Goal: Check status: Check status

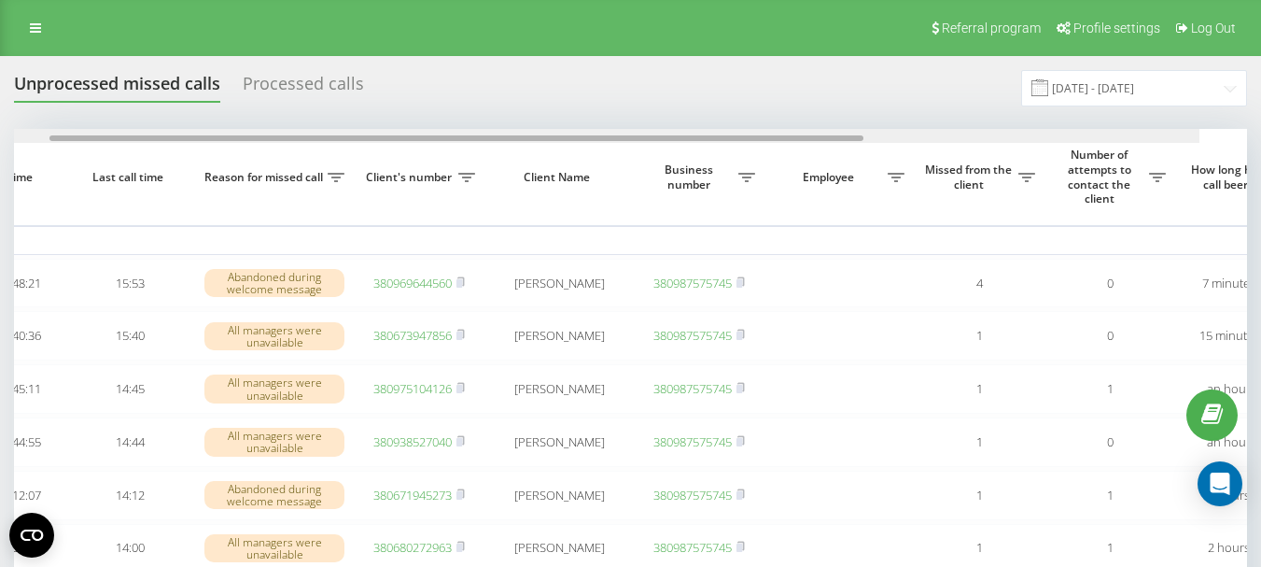
scroll to position [0, 179]
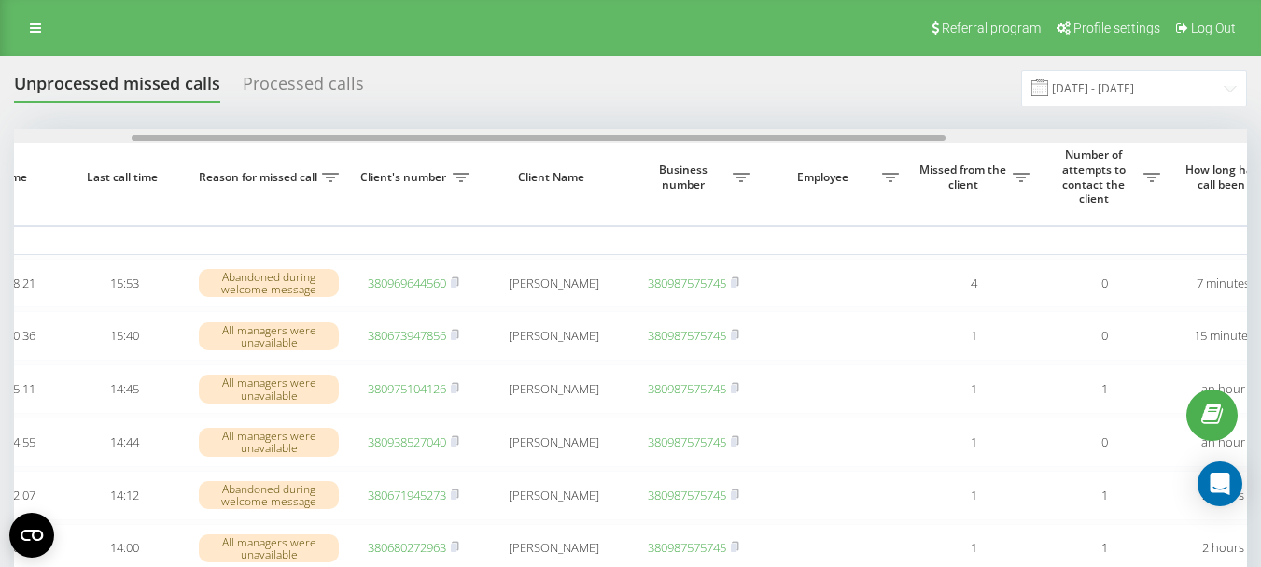
drag, startPoint x: 354, startPoint y: 136, endPoint x: 472, endPoint y: 142, distance: 118.7
click at [472, 142] on div at bounding box center [630, 136] width 1233 height 14
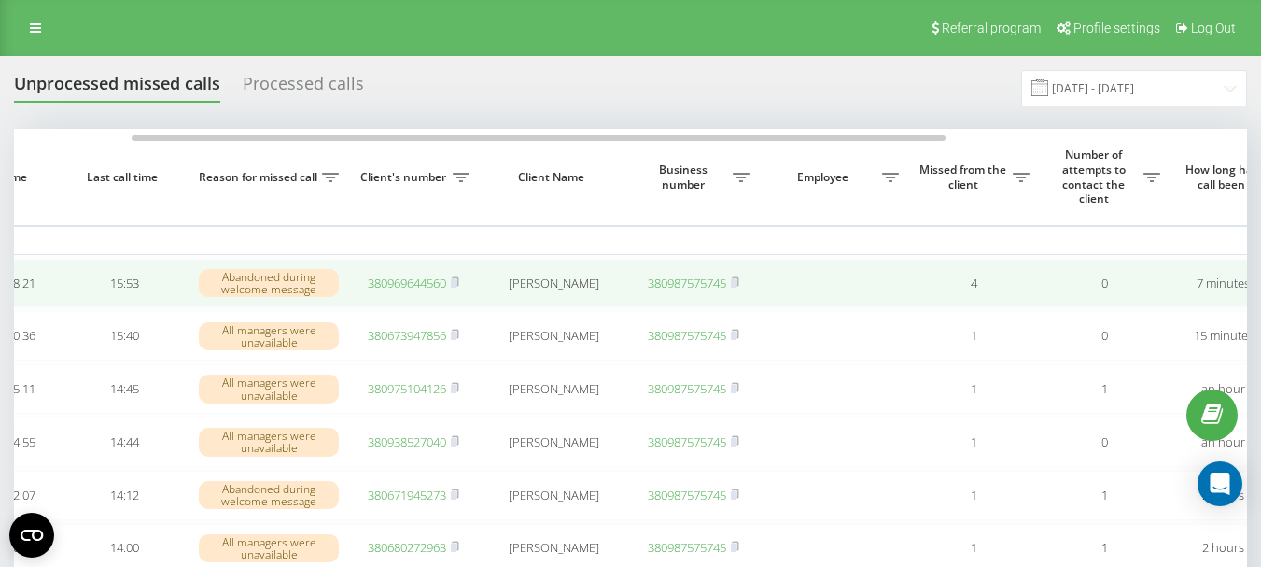
click at [401, 283] on link "380969644560" at bounding box center [407, 282] width 78 height 17
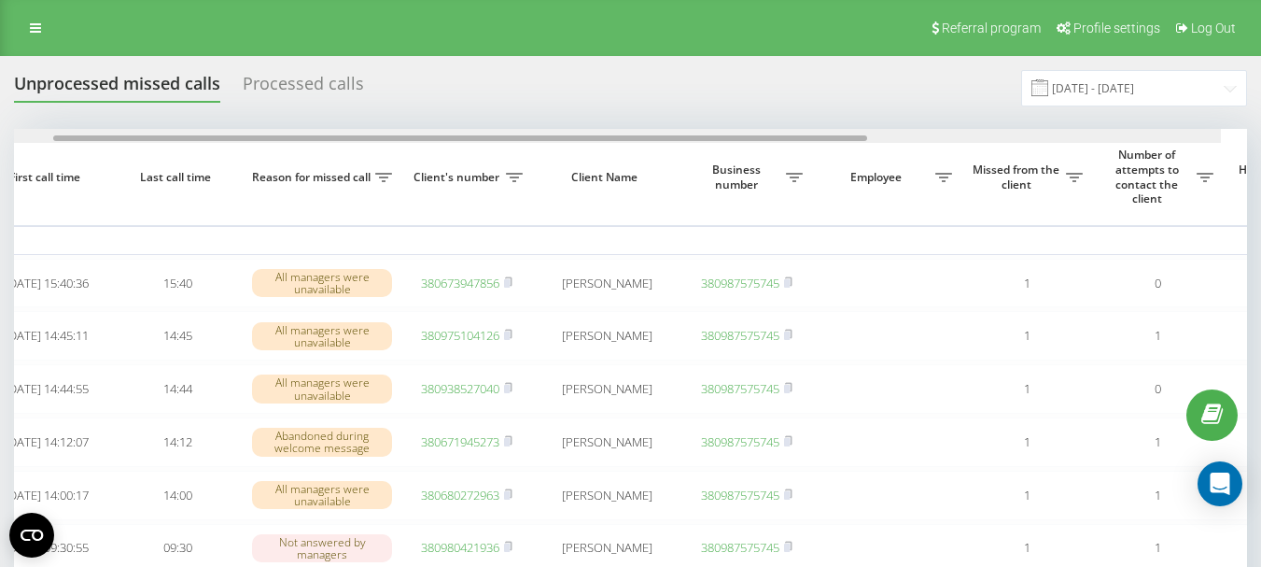
scroll to position [0, 132]
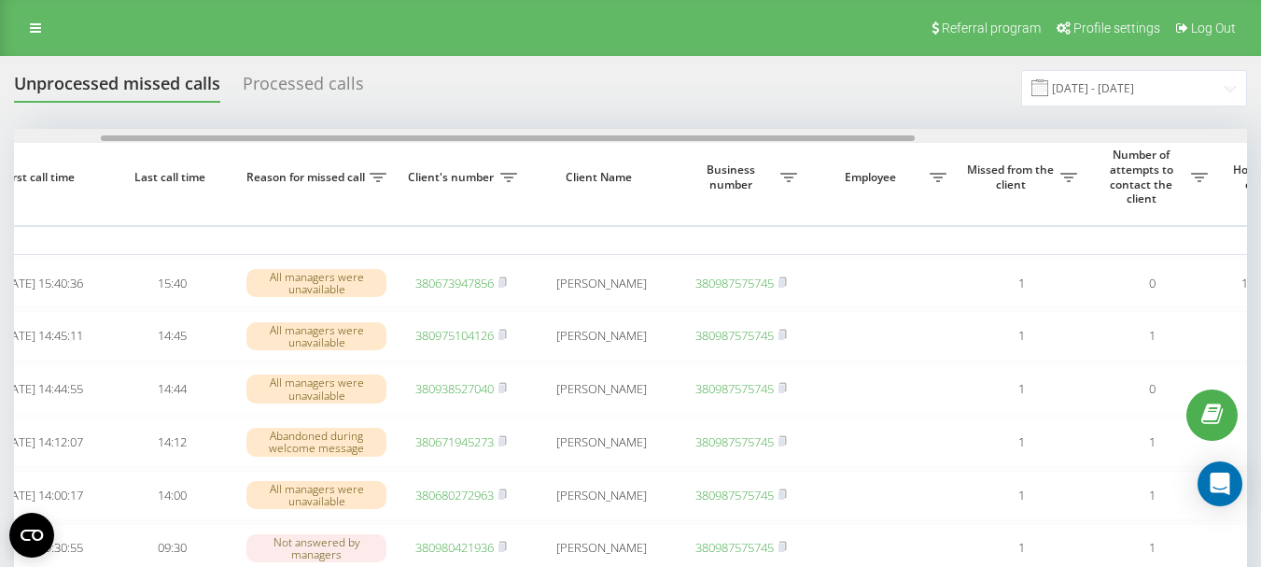
drag, startPoint x: 293, startPoint y: 137, endPoint x: 380, endPoint y: 134, distance: 86.8
click at [380, 134] on div at bounding box center [630, 136] width 1233 height 14
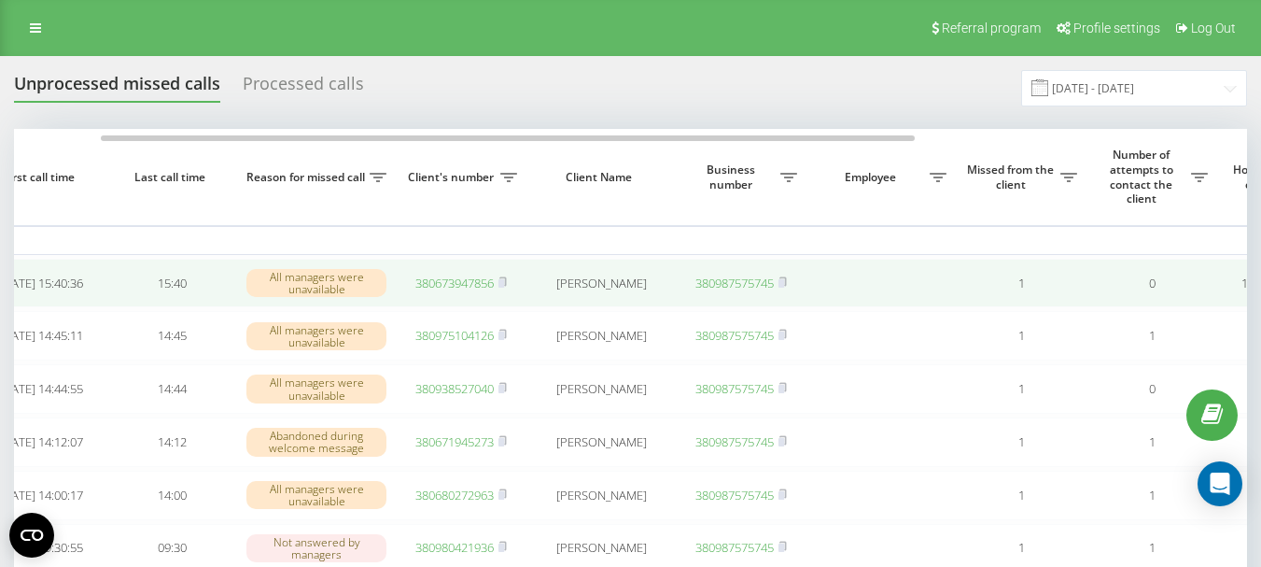
click at [447, 285] on link "380673947856" at bounding box center [454, 282] width 78 height 17
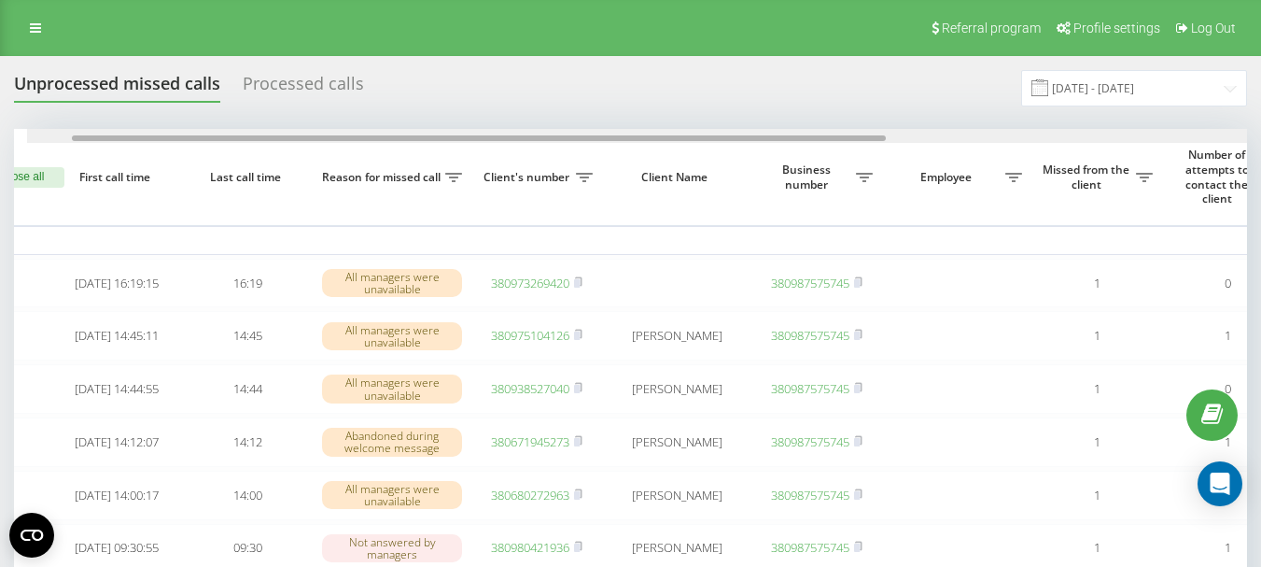
scroll to position [0, 30]
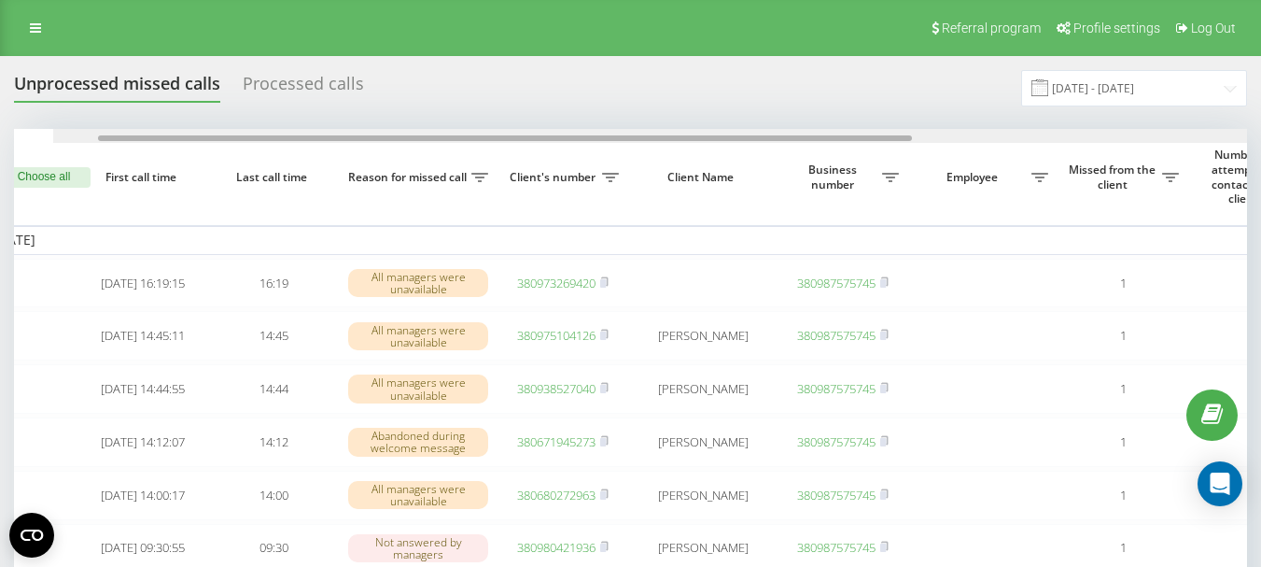
drag, startPoint x: 775, startPoint y: 138, endPoint x: 794, endPoint y: 138, distance: 19.6
click at [794, 138] on div at bounding box center [505, 138] width 814 height 6
